Goal: Find specific page/section: Find specific page/section

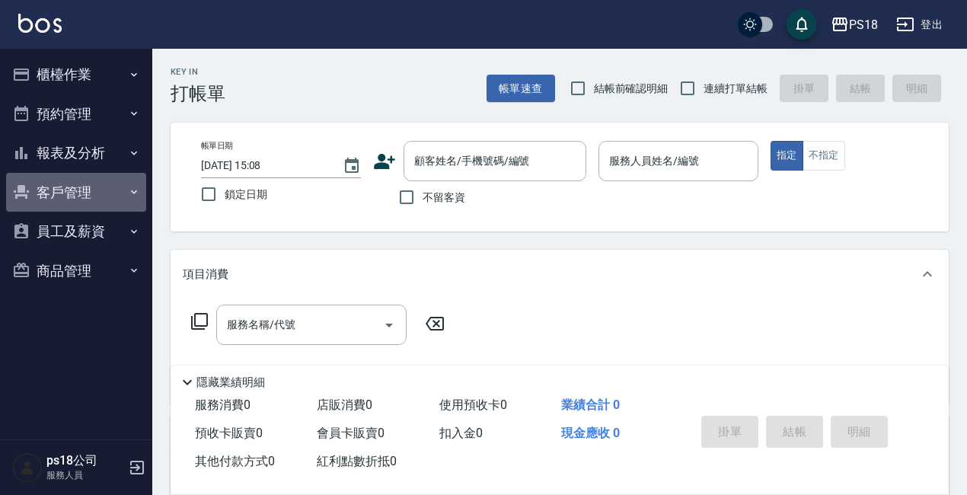
click at [51, 187] on button "客戶管理" at bounding box center [76, 193] width 140 height 40
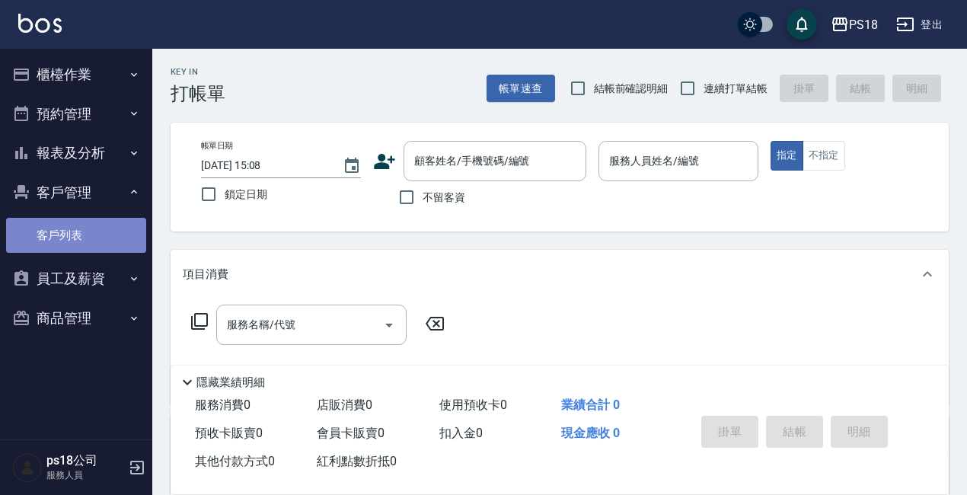
click at [55, 240] on link "客戶列表" at bounding box center [76, 235] width 140 height 35
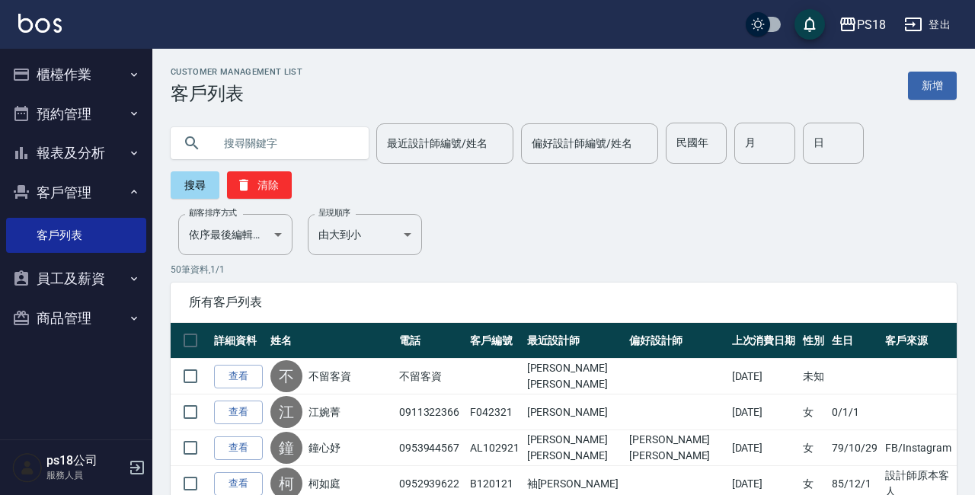
click at [296, 146] on input "text" at bounding box center [284, 143] width 143 height 41
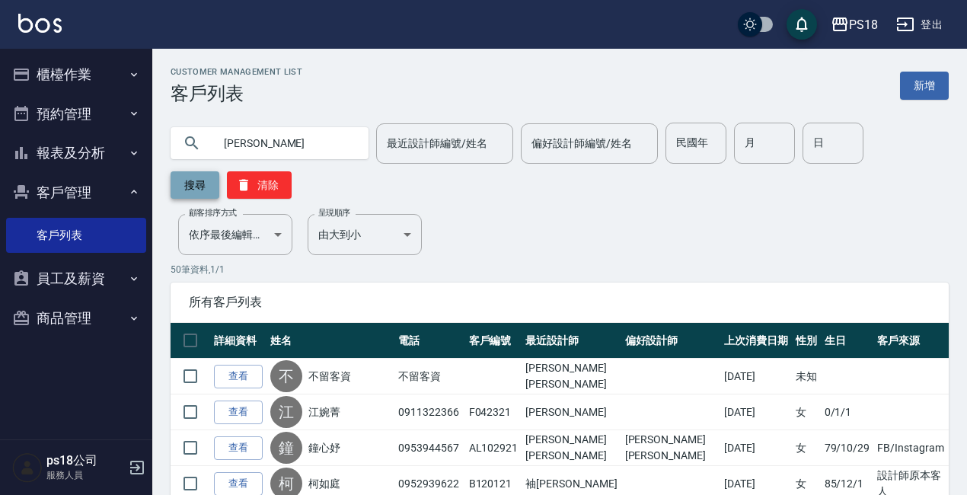
click at [179, 186] on button "搜尋" at bounding box center [195, 184] width 49 height 27
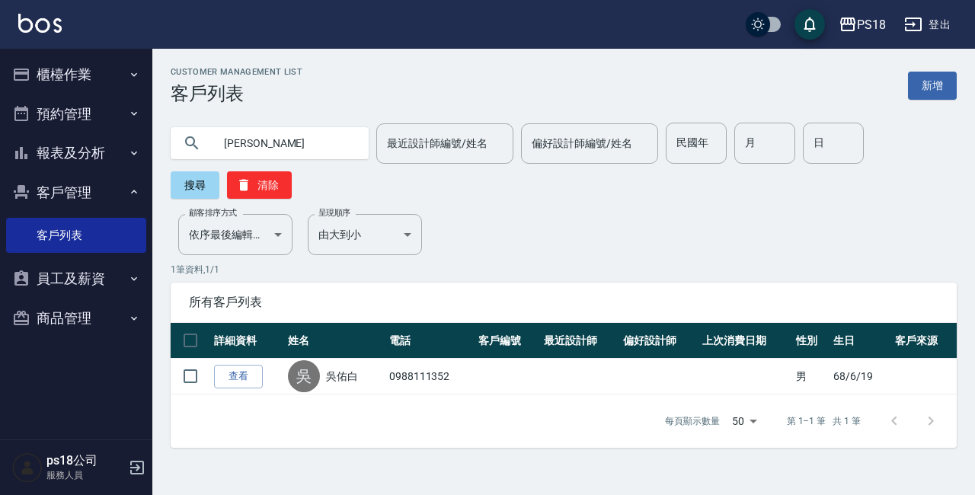
click at [269, 144] on input "[PERSON_NAME]" at bounding box center [284, 143] width 143 height 41
type input "[PERSON_NAME]"
click at [191, 181] on button "搜尋" at bounding box center [195, 184] width 49 height 27
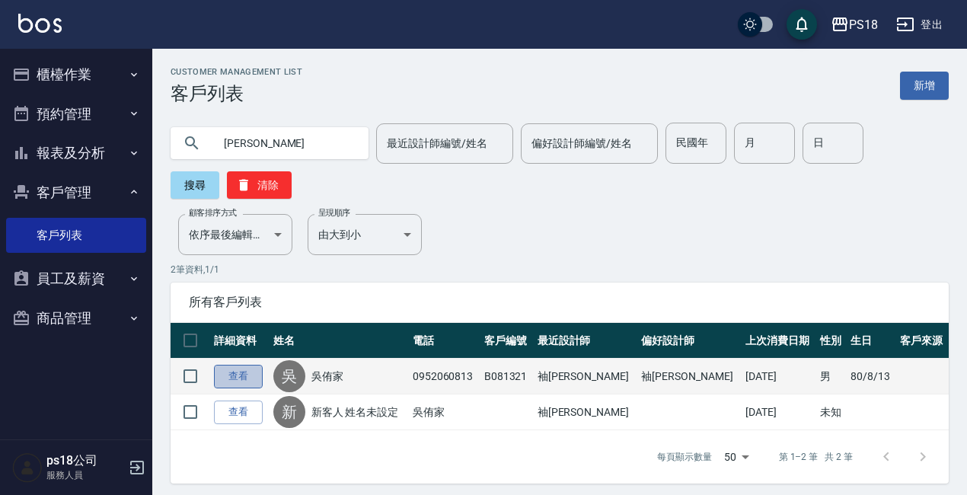
click at [225, 367] on link "查看" at bounding box center [238, 377] width 49 height 24
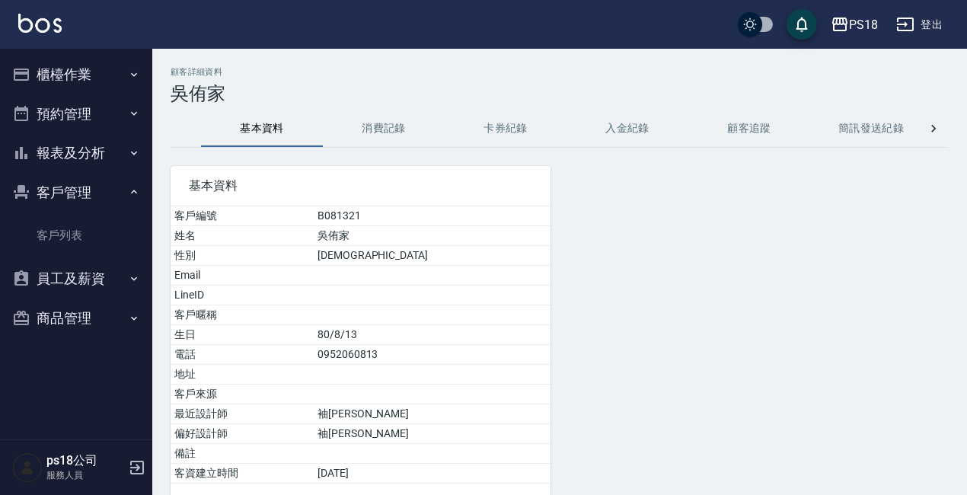
click at [385, 130] on button "消費記錄" at bounding box center [384, 128] width 122 height 37
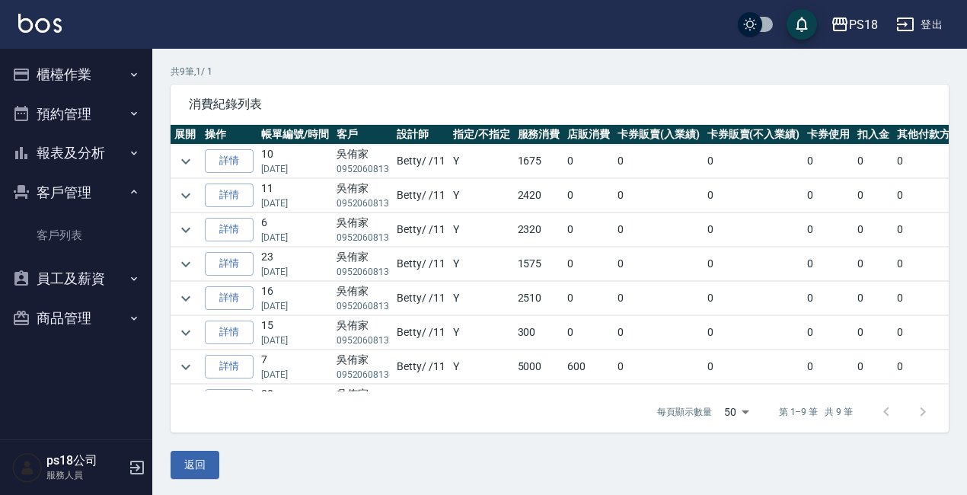
scroll to position [104, 0]
